Goal: Use online tool/utility: Utilize a website feature to perform a specific function

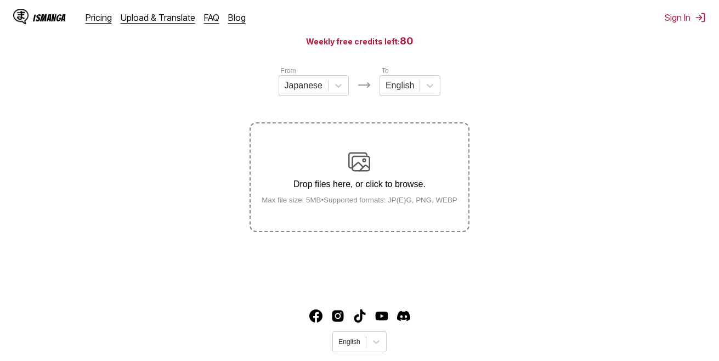
click at [362, 157] on img at bounding box center [359, 162] width 22 height 22
click at [0, 0] on input "Drop files here, or click to browse. Max file size: 5MB • Supported formats: JP…" at bounding box center [0, 0] width 0 height 0
click at [383, 182] on p "Drop files here, or click to browse." at bounding box center [359, 184] width 213 height 10
click at [0, 0] on input "Drop files here, or click to browse. Max file size: 5MB • Supported formats: JP…" at bounding box center [0, 0] width 0 height 0
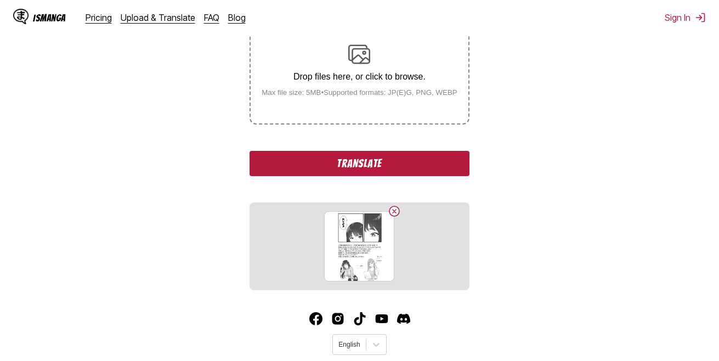
scroll to position [250, 0]
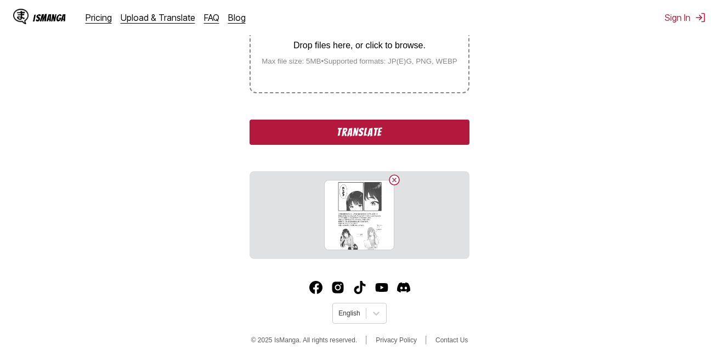
click at [335, 131] on button "Translate" at bounding box center [359, 132] width 219 height 25
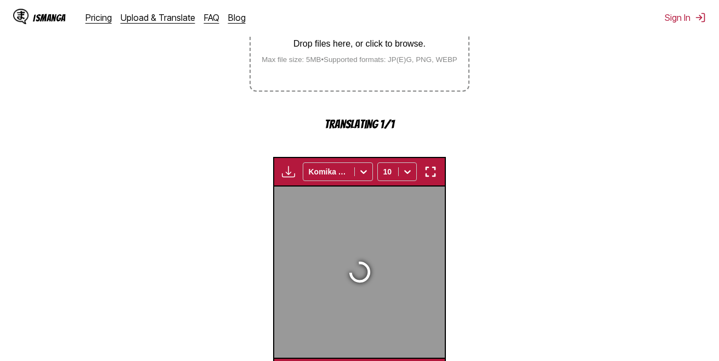
scroll to position [347, 0]
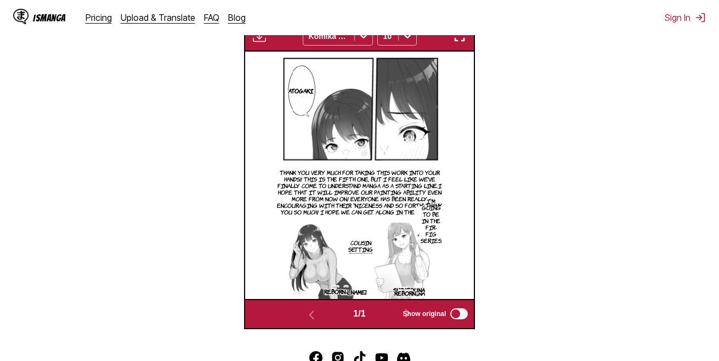
click at [431, 222] on p "I'm going to be in the fir-fig series." at bounding box center [432, 220] width 26 height 50
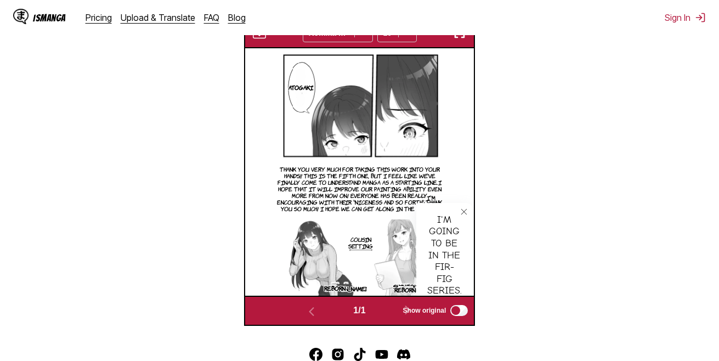
scroll to position [402, 0]
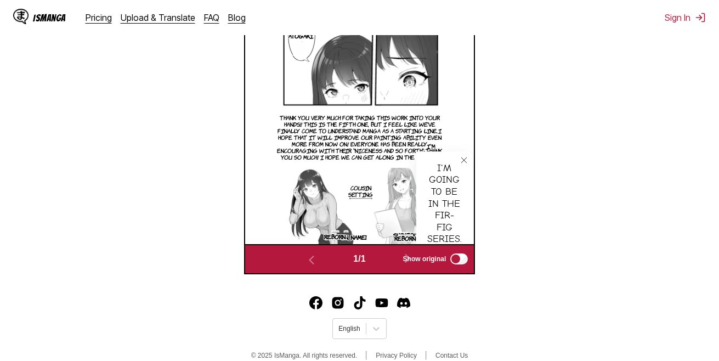
click at [462, 160] on icon "close-tooltip" at bounding box center [464, 160] width 8 height 8
click at [364, 189] on p "Cousin setting" at bounding box center [360, 191] width 29 height 18
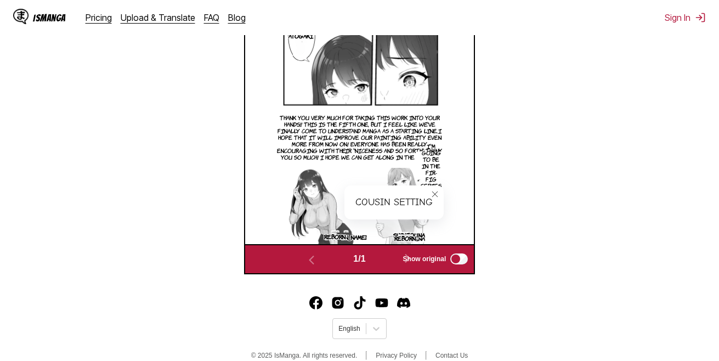
click at [434, 192] on icon "close-tooltip" at bounding box center [435, 194] width 8 height 8
click at [417, 238] on p "Reborn" at bounding box center [405, 238] width 26 height 11
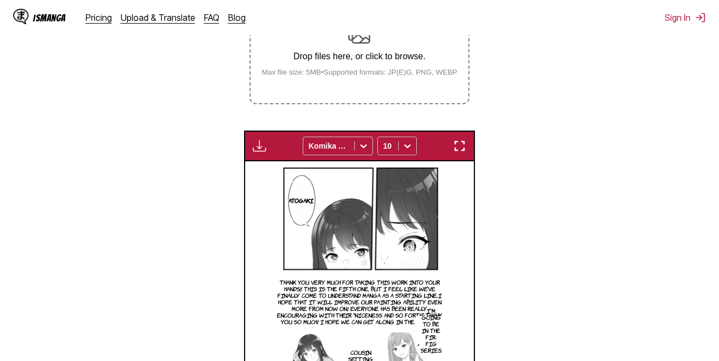
click at [458, 148] on img "button" at bounding box center [459, 145] width 13 height 13
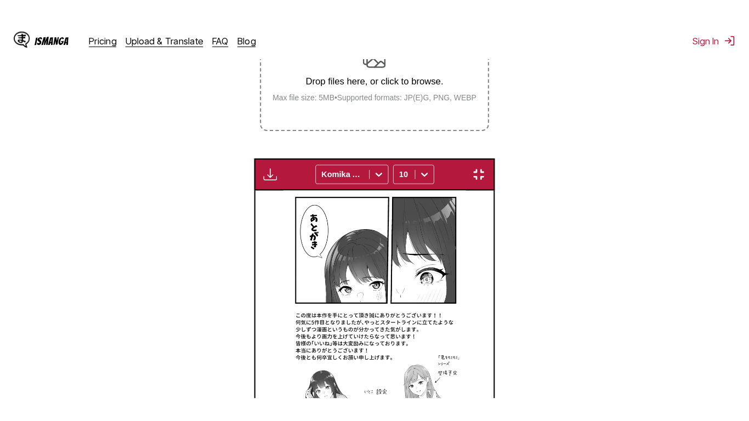
scroll to position [132, 0]
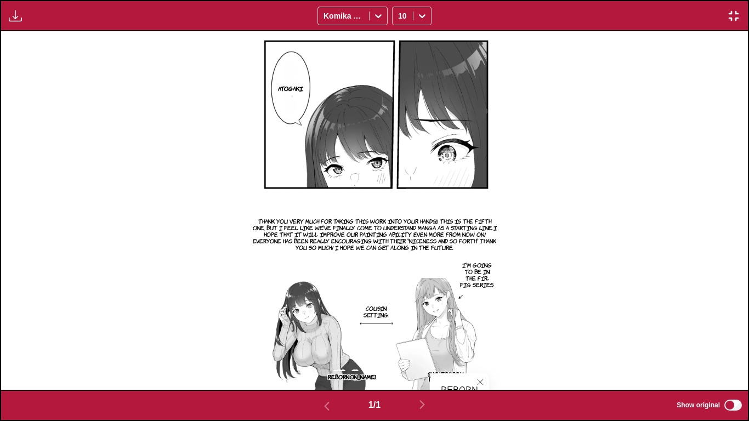
click at [340, 360] on p "Reborn" at bounding box center [339, 376] width 26 height 11
click at [376, 360] on icon "close-tooltip" at bounding box center [380, 380] width 8 height 8
click at [479, 360] on icon "close-tooltip" at bounding box center [481, 383] width 8 height 8
click at [291, 88] on p "Atogaki" at bounding box center [290, 88] width 29 height 11
click at [330, 59] on icon "close-tooltip" at bounding box center [330, 62] width 8 height 8
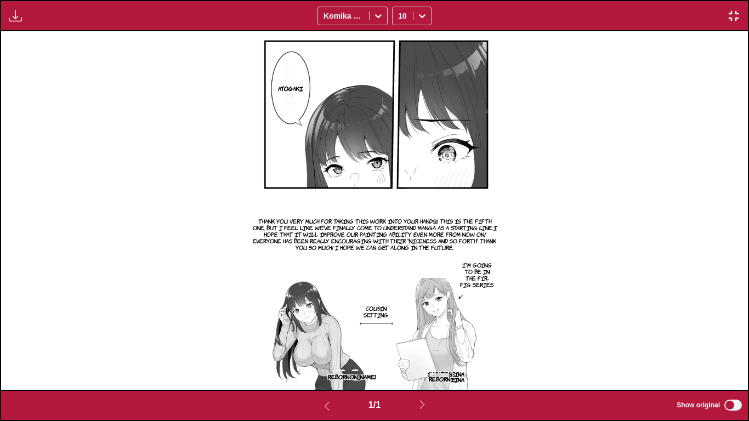
click at [719, 13] on img "button" at bounding box center [733, 15] width 13 height 13
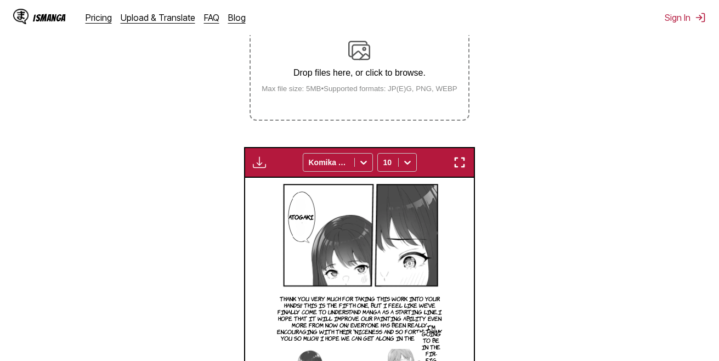
scroll to position [123, 0]
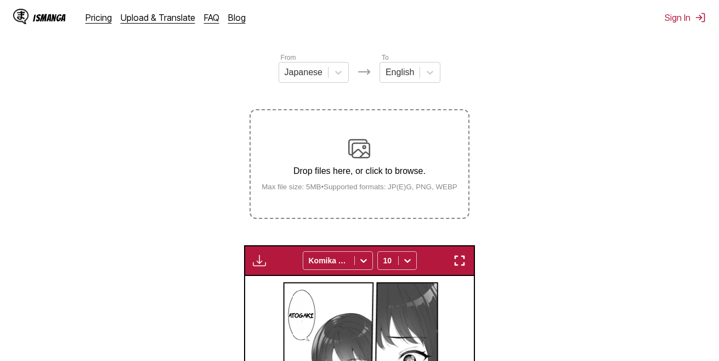
click at [349, 146] on img at bounding box center [359, 149] width 22 height 22
click at [0, 0] on input "Drop files here, or click to browse. Max file size: 5MB • Supported formats: JP…" at bounding box center [0, 0] width 0 height 0
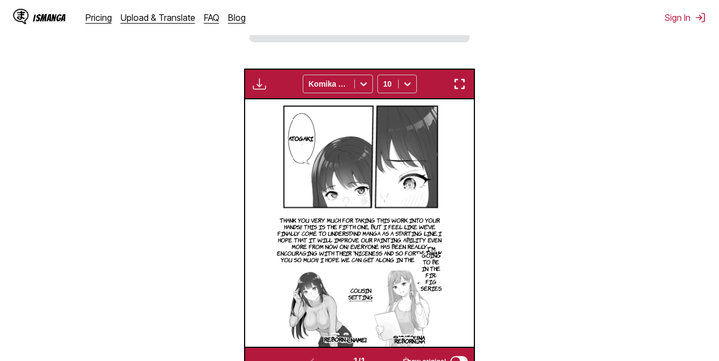
scroll to position [311, 0]
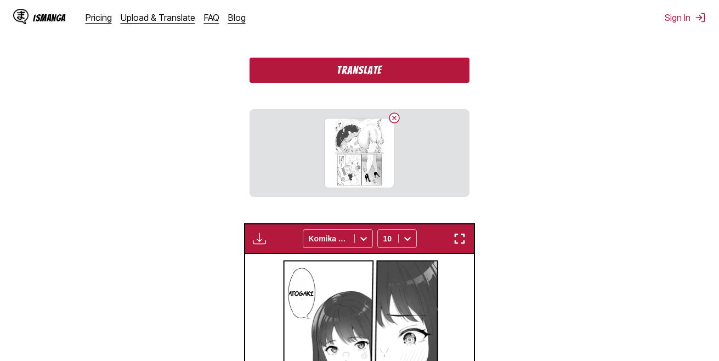
click at [377, 72] on button "Translate" at bounding box center [359, 70] width 219 height 25
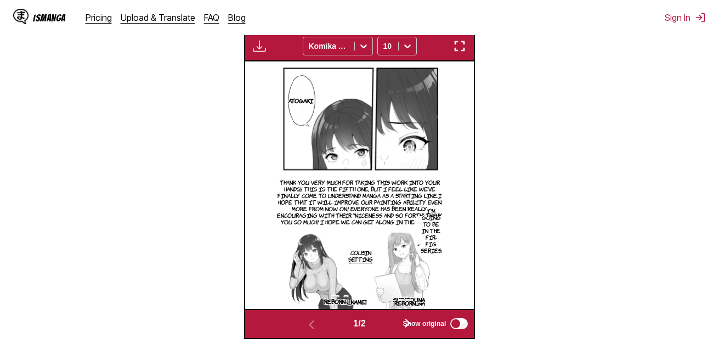
scroll to position [458, 0]
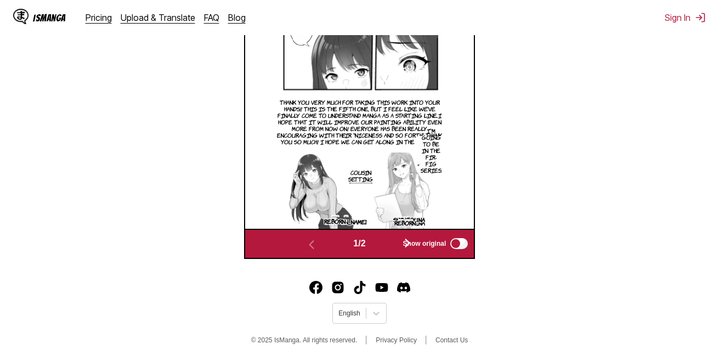
click at [308, 244] on img "button" at bounding box center [311, 244] width 13 height 13
click at [401, 244] on div "Show original" at bounding box center [434, 243] width 74 height 14
click at [386, 243] on button "button" at bounding box center [408, 244] width 66 height 16
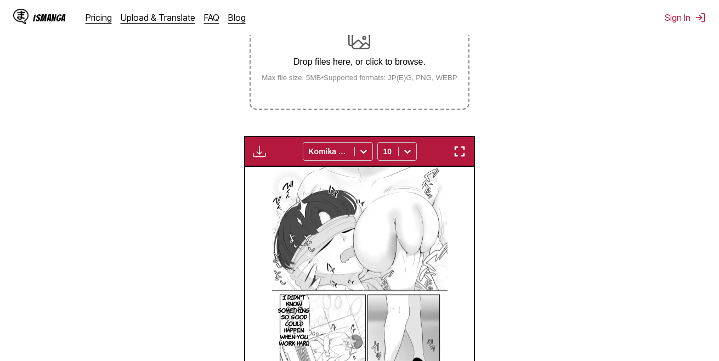
scroll to position [164, 0]
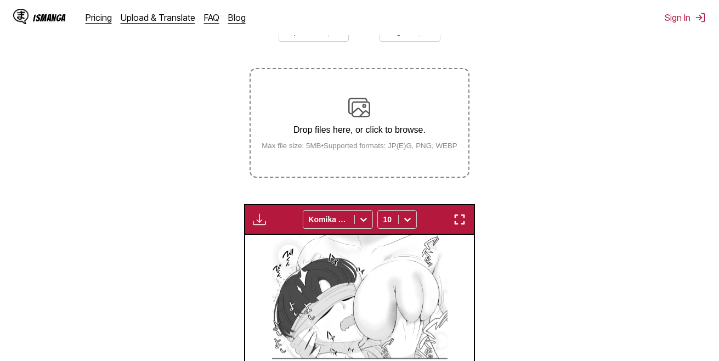
click at [355, 142] on div "Drop files here, or click to browse. Max file size: 5MB • Supported formats: JP…" at bounding box center [359, 123] width 213 height 53
click at [0, 0] on input "Drop files here, or click to browse. Max file size: 5MB • Supported formats: JP…" at bounding box center [0, 0] width 0 height 0
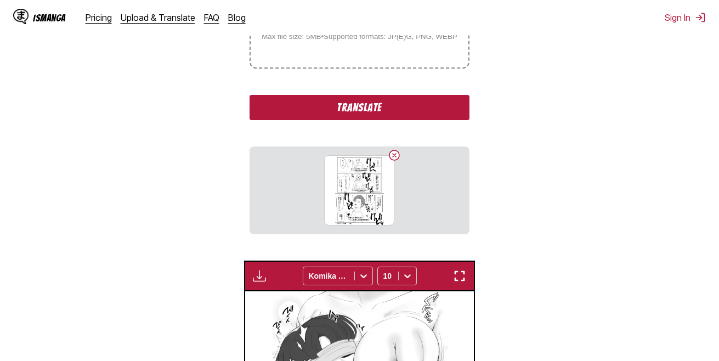
scroll to position [274, 0]
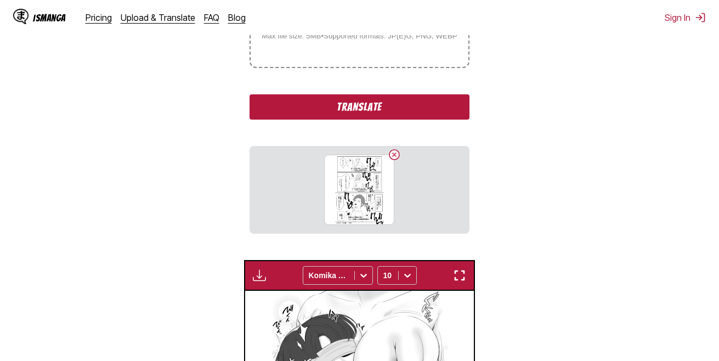
click at [385, 103] on button "Translate" at bounding box center [359, 106] width 219 height 25
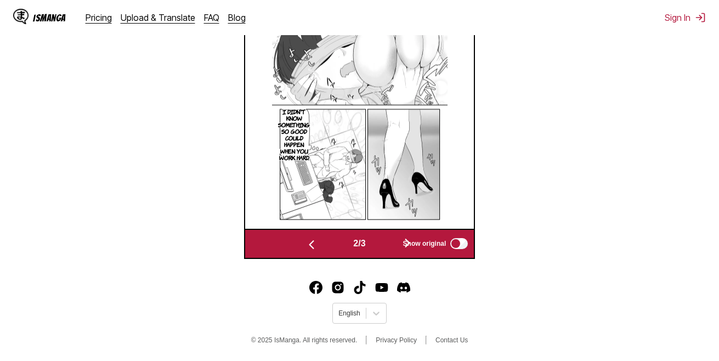
click at [381, 242] on button "button" at bounding box center [408, 244] width 66 height 16
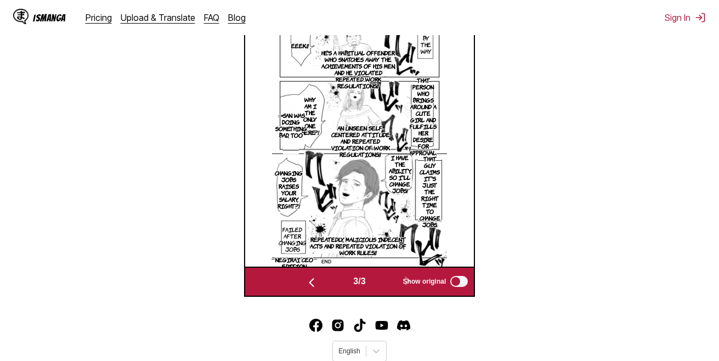
scroll to position [345, 0]
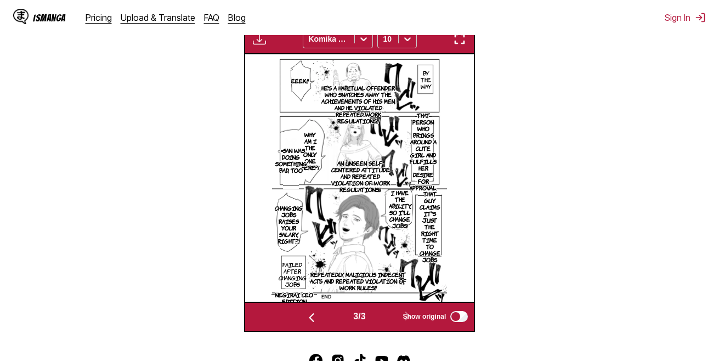
click at [459, 43] on img "button" at bounding box center [459, 38] width 13 height 13
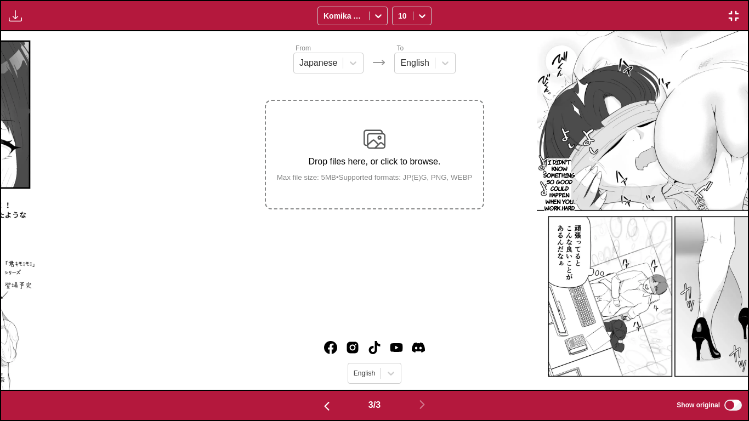
scroll to position [0, 1494]
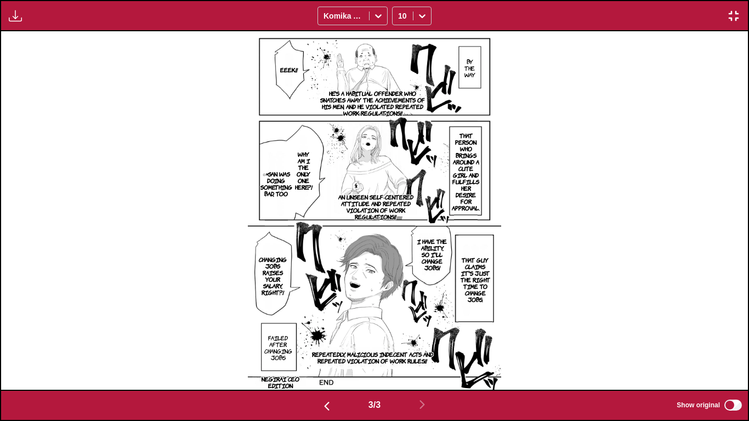
click at [278, 188] on p "○×san was doing something bad, too" at bounding box center [276, 183] width 36 height 31
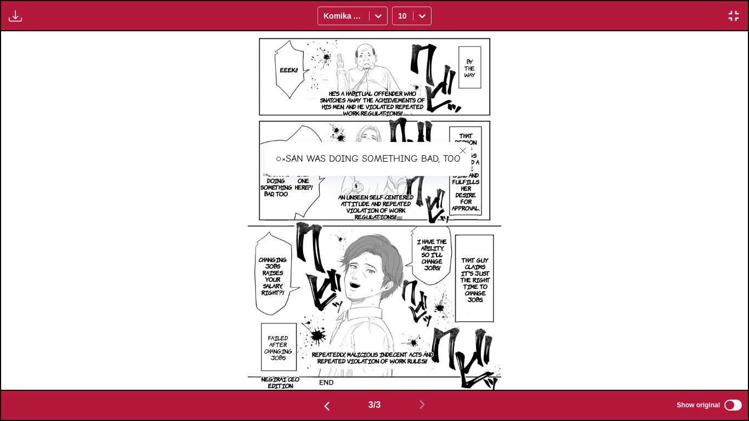
click at [284, 183] on p "○×san was doing something bad, too" at bounding box center [276, 183] width 36 height 31
click at [524, 185] on div "By the way He's a habitual offender who snatches away the achievements of his m…" at bounding box center [374, 210] width 747 height 358
click at [462, 148] on icon "close-tooltip" at bounding box center [463, 151] width 8 height 8
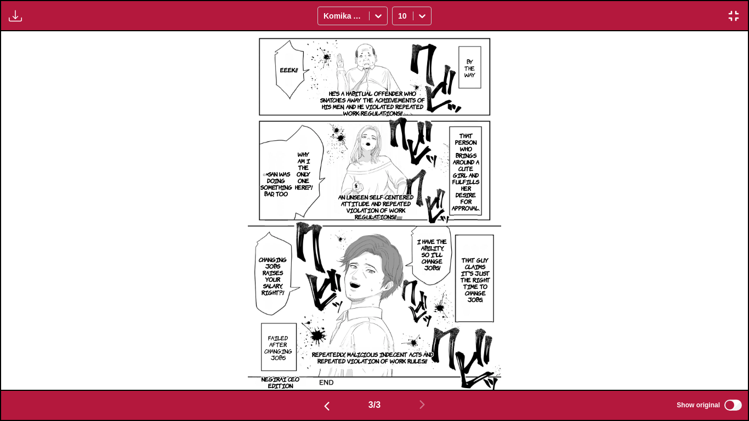
click at [719, 14] on img "button" at bounding box center [733, 15] width 13 height 13
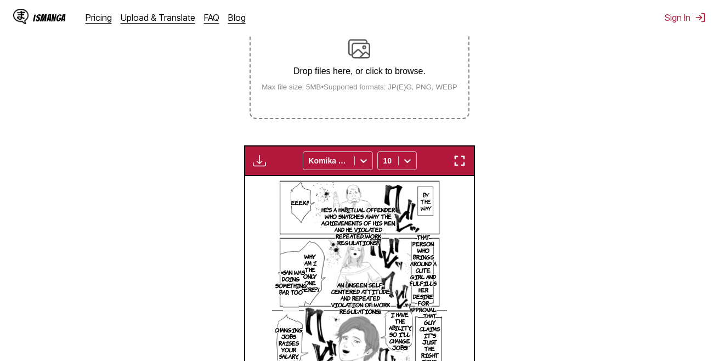
scroll to position [123, 0]
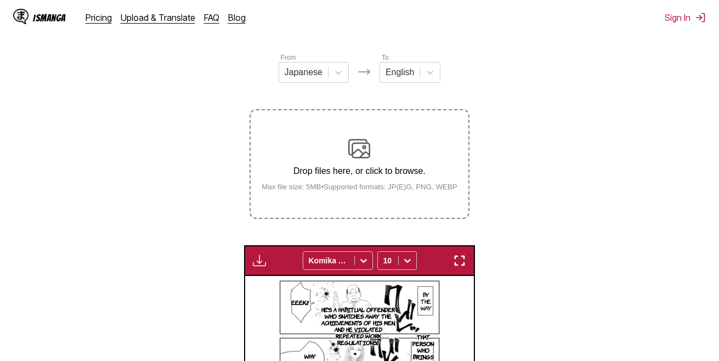
click at [398, 167] on div "Drop files here, or click to browse. Max file size: 5MB • Supported formats: JP…" at bounding box center [359, 164] width 213 height 53
click at [0, 0] on input "Drop files here, or click to browse. Max file size: 5MB • Supported formats: JP…" at bounding box center [0, 0] width 0 height 0
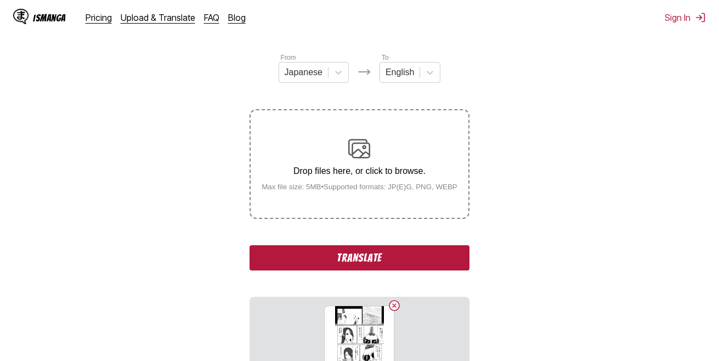
click at [366, 258] on button "Translate" at bounding box center [359, 257] width 219 height 25
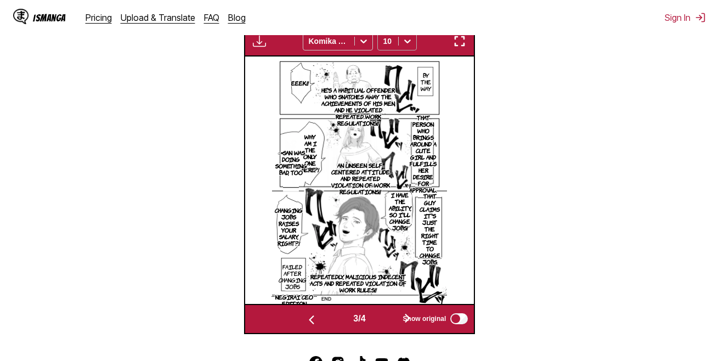
scroll to position [397, 0]
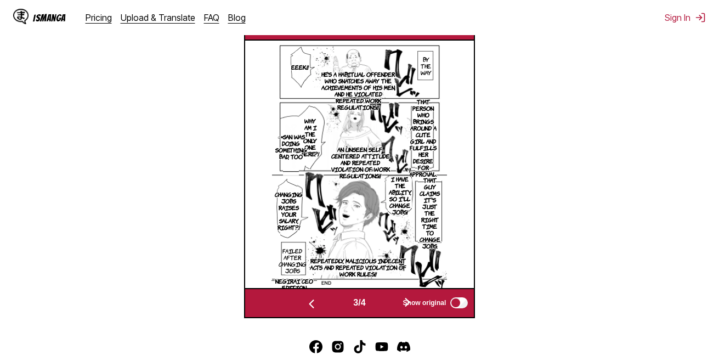
click at [386, 307] on button "button" at bounding box center [408, 303] width 66 height 16
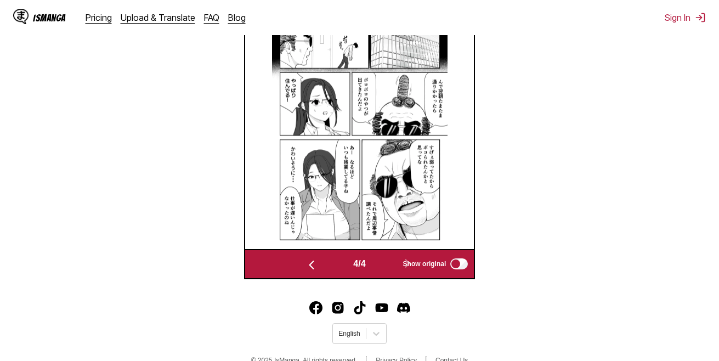
scroll to position [358, 0]
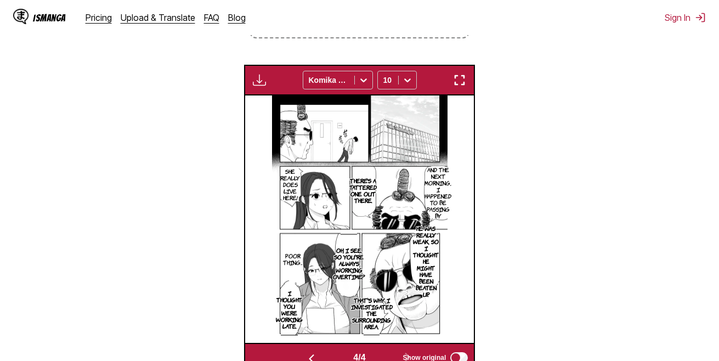
click at [458, 76] on img "button" at bounding box center [459, 80] width 13 height 13
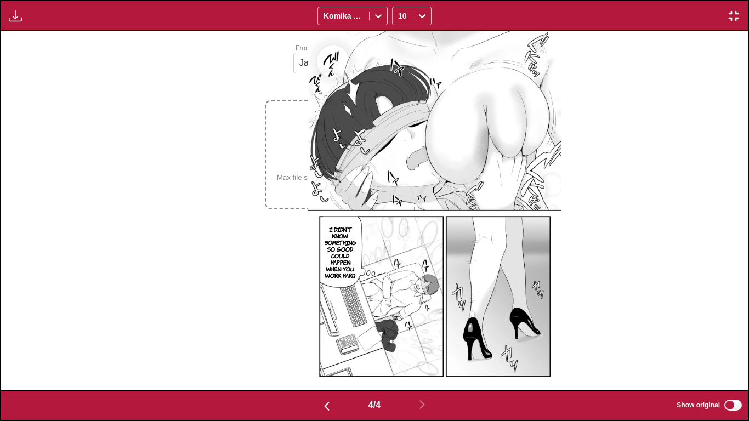
scroll to position [0, 2242]
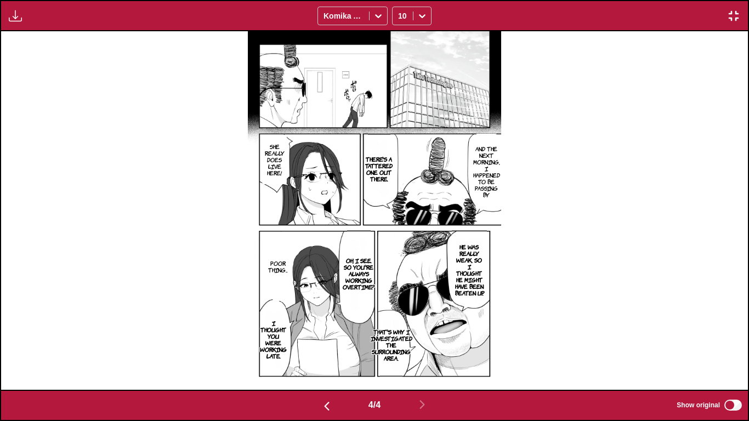
click at [719, 19] on img "button" at bounding box center [733, 15] width 13 height 13
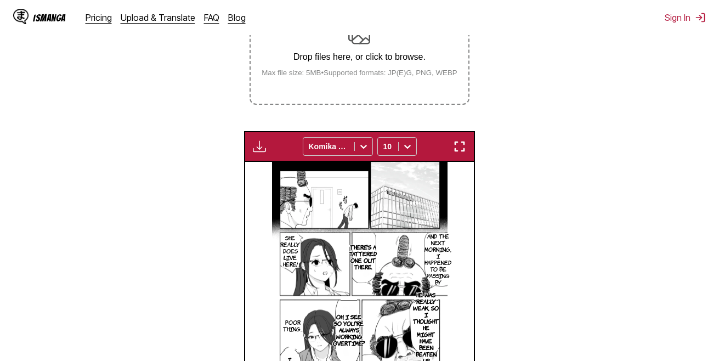
scroll to position [178, 0]
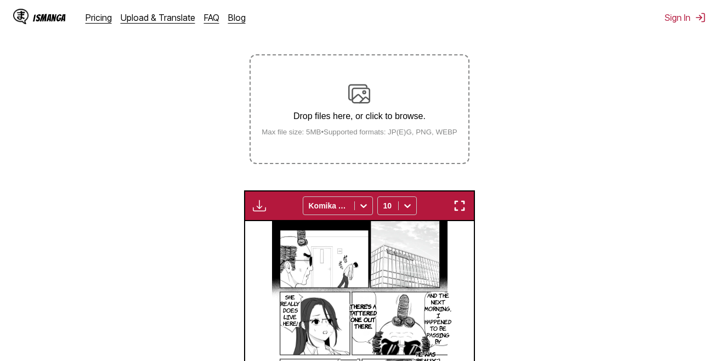
click at [346, 104] on div "Drop files here, or click to browse. Max file size: 5MB • Supported formats: JP…" at bounding box center [359, 109] width 213 height 53
click at [0, 0] on input "Drop files here, or click to browse. Max file size: 5MB • Supported formats: JP…" at bounding box center [0, 0] width 0 height 0
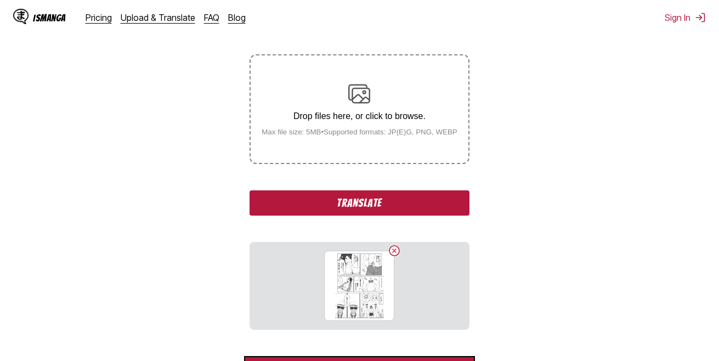
click at [375, 200] on button "Translate" at bounding box center [359, 202] width 219 height 25
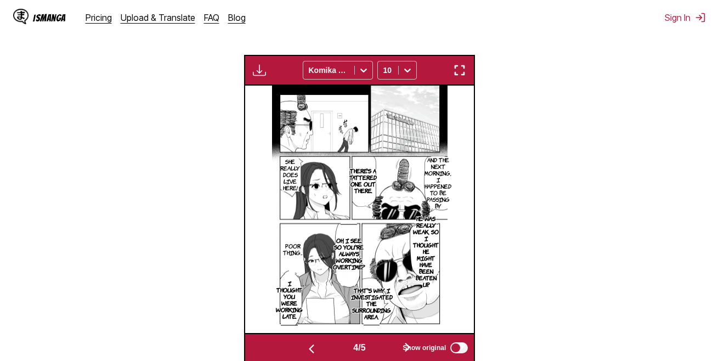
scroll to position [452, 0]
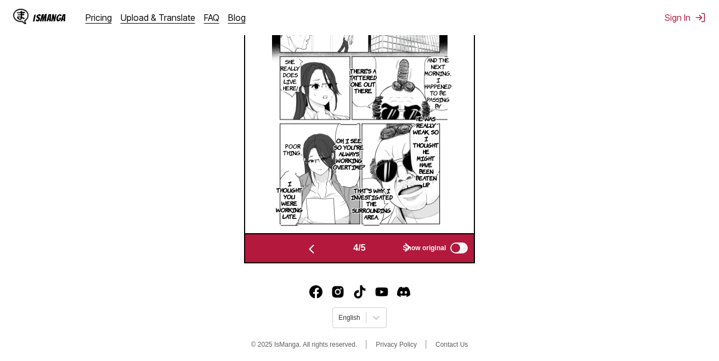
click at [385, 253] on button "button" at bounding box center [408, 248] width 66 height 16
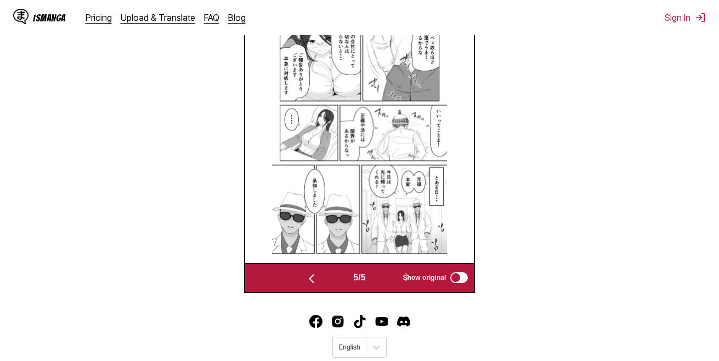
scroll to position [345, 0]
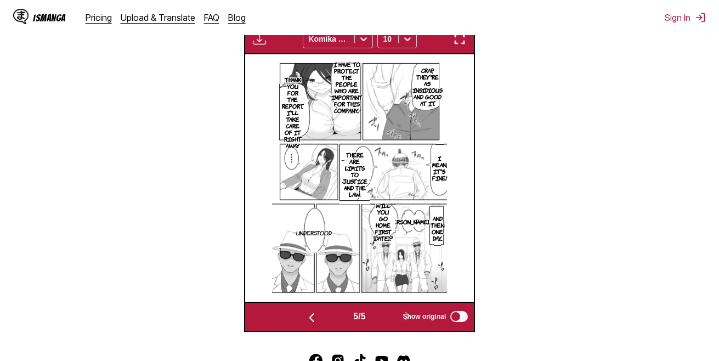
click at [458, 37] on img "button" at bounding box center [459, 38] width 13 height 13
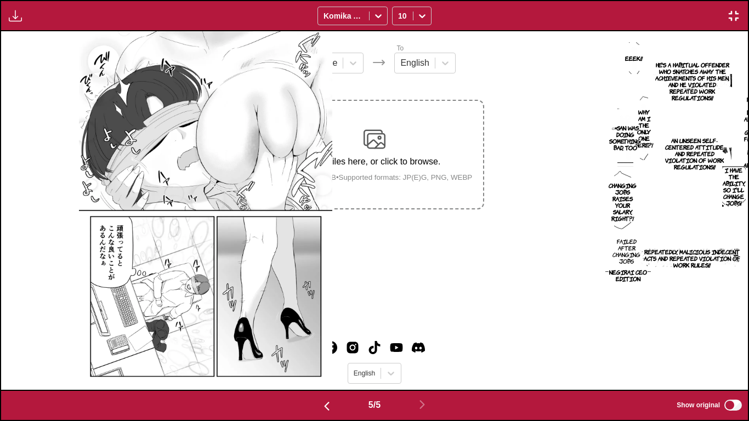
scroll to position [0, 2989]
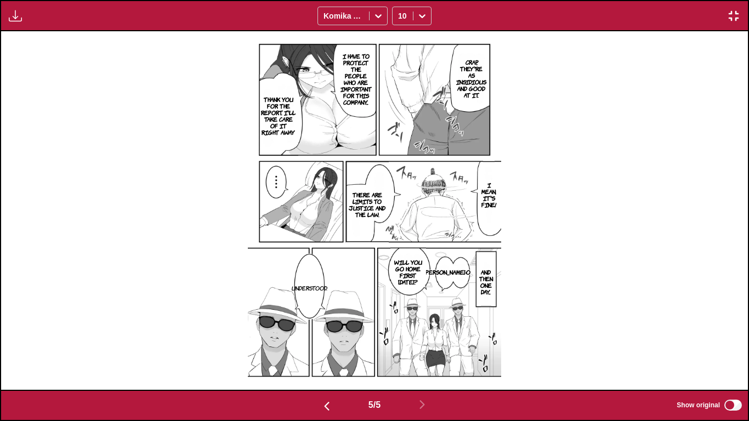
click at [456, 273] on p "Genso" at bounding box center [461, 272] width 24 height 11
click at [500, 270] on icon "close-tooltip" at bounding box center [498, 268] width 5 height 5
click at [719, 16] on img "button" at bounding box center [733, 15] width 13 height 13
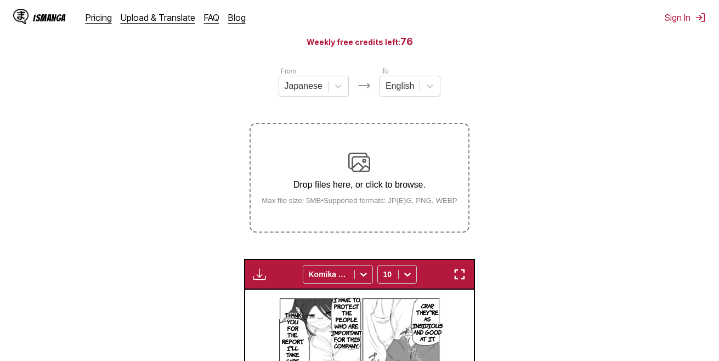
scroll to position [68, 0]
